Goal: Task Accomplishment & Management: Use online tool/utility

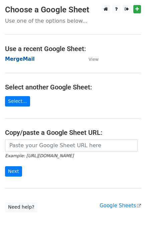
click at [26, 57] on strong "MergeMail" at bounding box center [20, 59] width 30 height 6
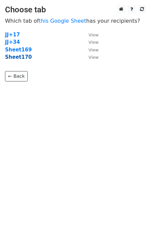
click at [23, 59] on strong "Sheet170" at bounding box center [18, 57] width 27 height 6
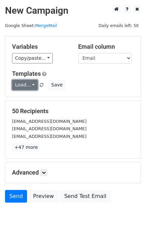
click at [28, 83] on link "Load..." at bounding box center [25, 85] width 26 height 10
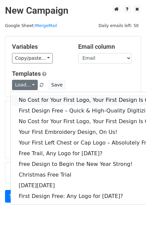
click at [49, 102] on link "No Cost for Your First Logo, Your First Design Is On Us!" at bounding box center [91, 100] width 160 height 11
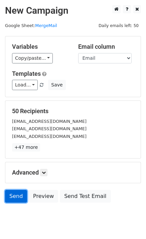
click at [16, 198] on link "Send" at bounding box center [16, 196] width 22 height 13
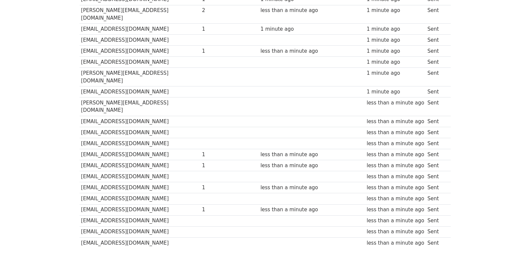
scroll to position [465, 0]
